Goal: Information Seeking & Learning: Check status

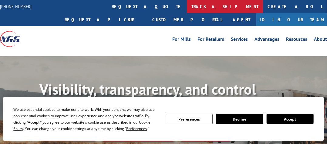
click at [187, 5] on link "track a shipment" at bounding box center [225, 6] width 76 height 13
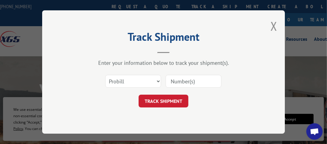
click at [130, 74] on div "Select category... Probill BOL PO" at bounding box center [133, 81] width 55 height 14
drag, startPoint x: 138, startPoint y: 80, endPoint x: 142, endPoint y: 83, distance: 5.2
click at [140, 80] on select "Select category... Probill BOL PO" at bounding box center [133, 81] width 56 height 13
select select "bol"
click at [105, 75] on select "Select category... Probill BOL PO" at bounding box center [133, 81] width 56 height 13
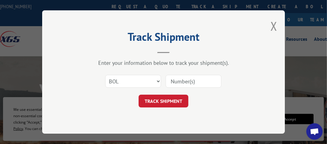
click at [175, 80] on input at bounding box center [194, 81] width 56 height 13
paste input "7066027"
type input "7066027"
click button "TRACK SHIPMENT" at bounding box center [164, 100] width 50 height 13
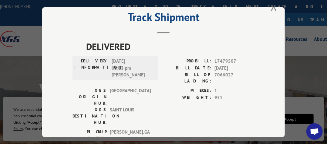
scroll to position [15, 0]
